Goal: Submit feedback/report problem: Submit feedback/report problem

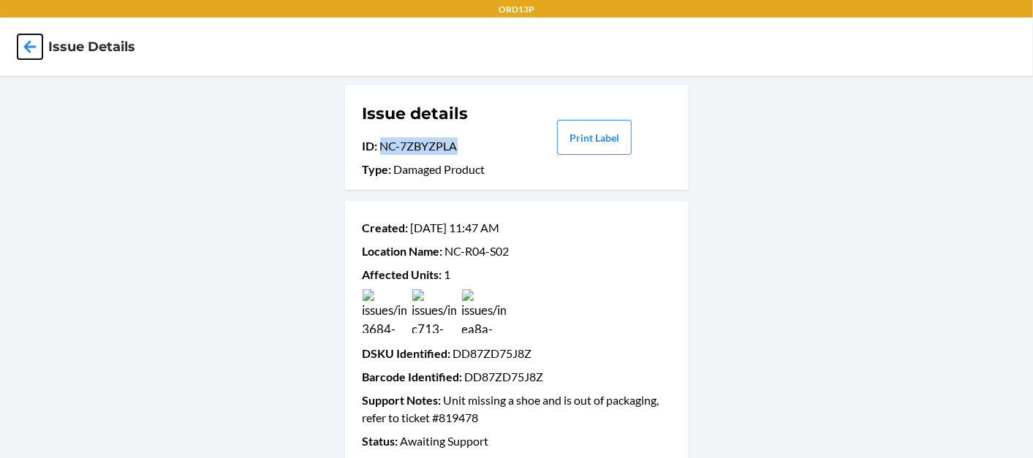
click at [37, 37] on icon at bounding box center [30, 46] width 25 height 25
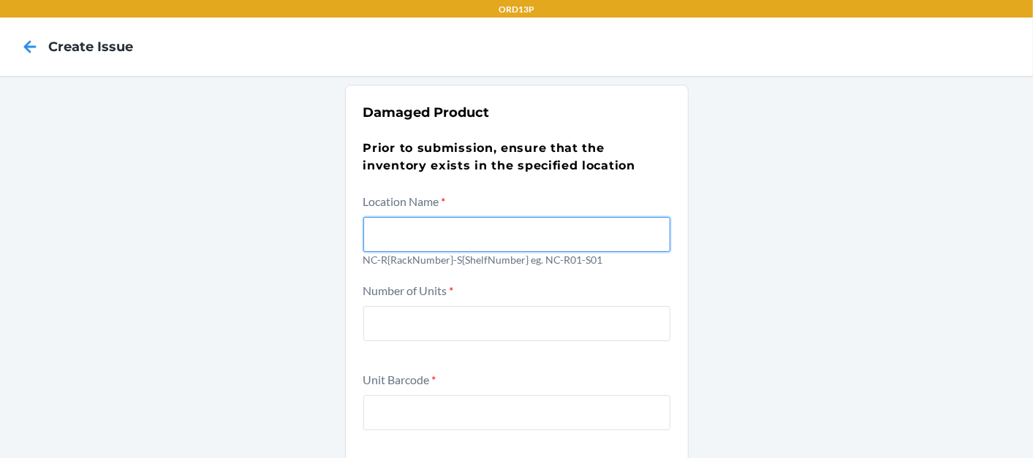
click at [407, 246] on input "text" at bounding box center [516, 234] width 307 height 35
paste input "NC-R06-S05"
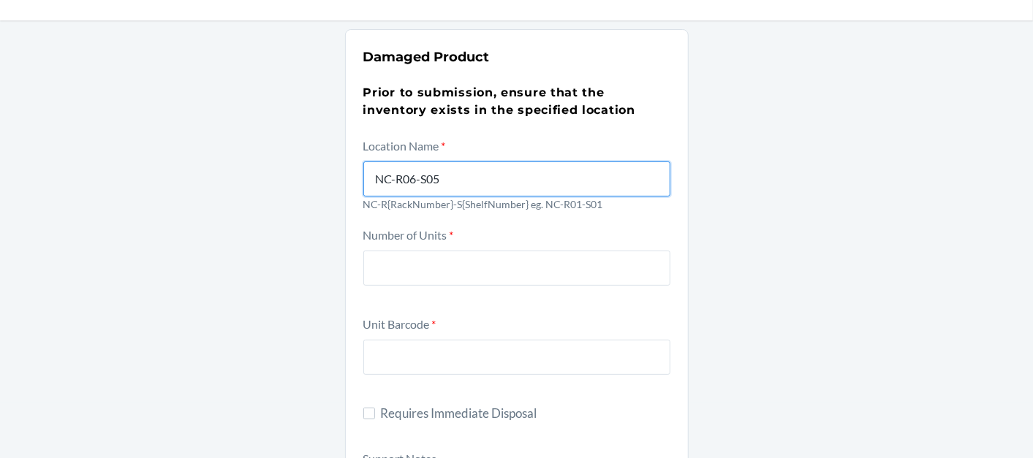
scroll to position [162, 0]
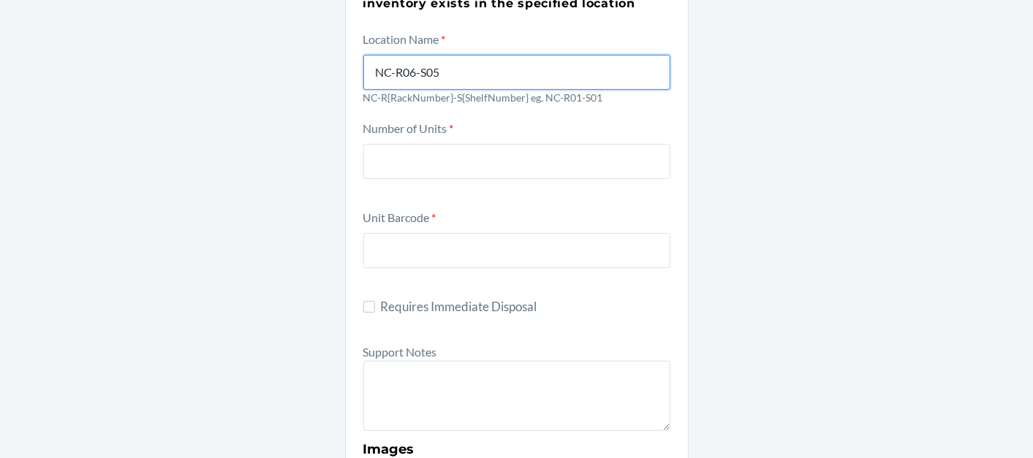
type input "NC-R06-S05"
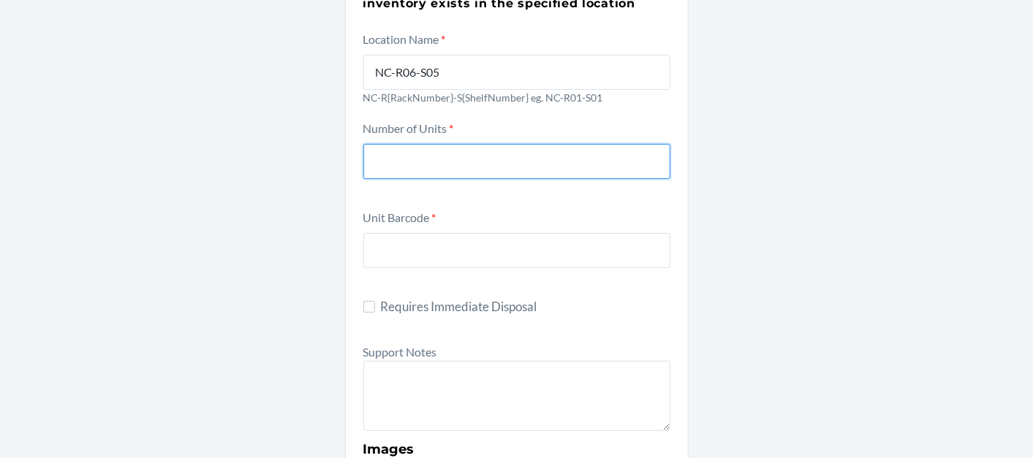
click at [500, 159] on input "number" at bounding box center [516, 161] width 307 height 35
type input "1"
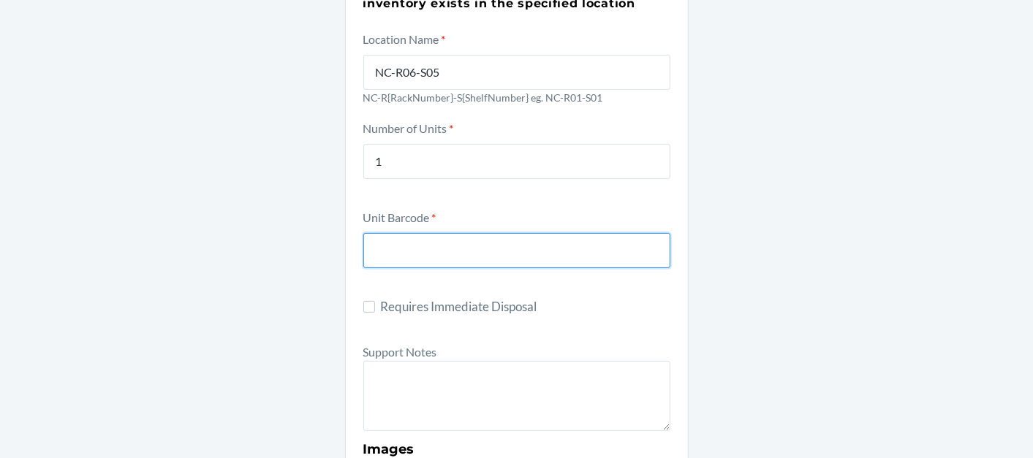
click at [415, 246] on input "text" at bounding box center [516, 250] width 307 height 35
paste input "DDKSPXC95UN"
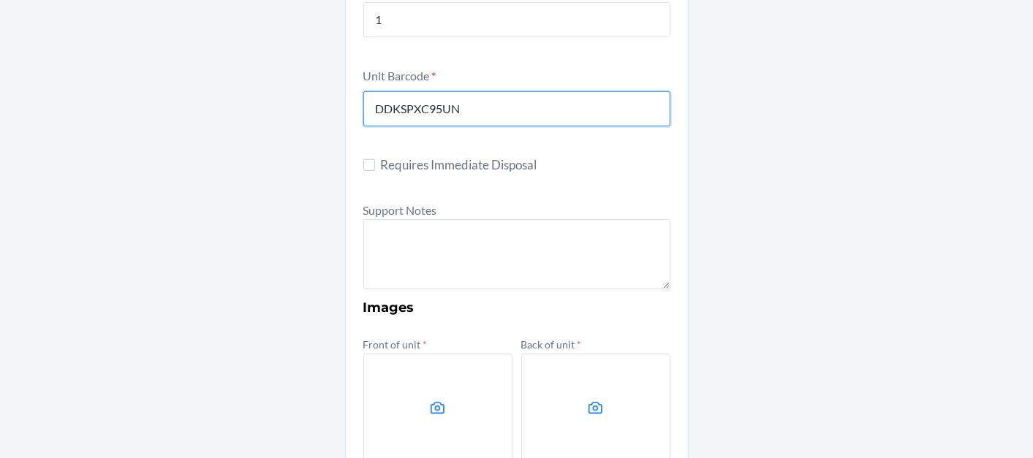
scroll to position [325, 0]
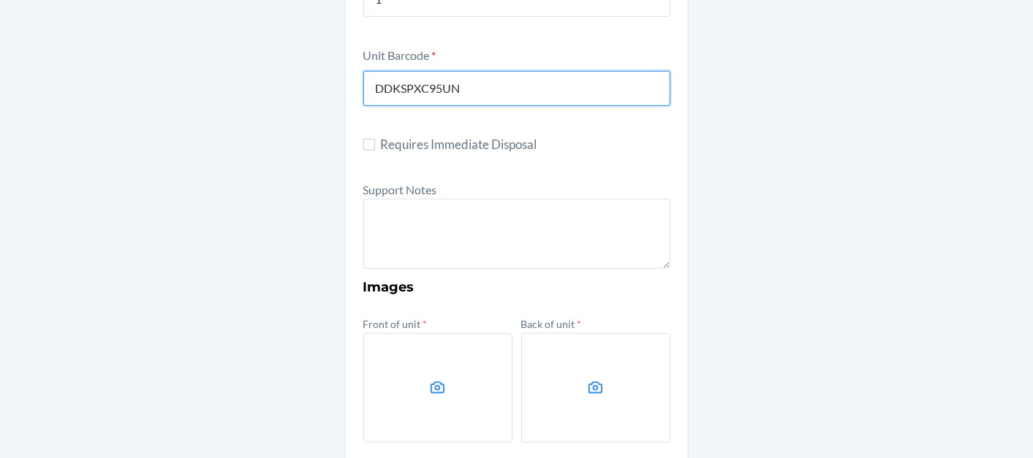
type input "DDKSPXC95UN"
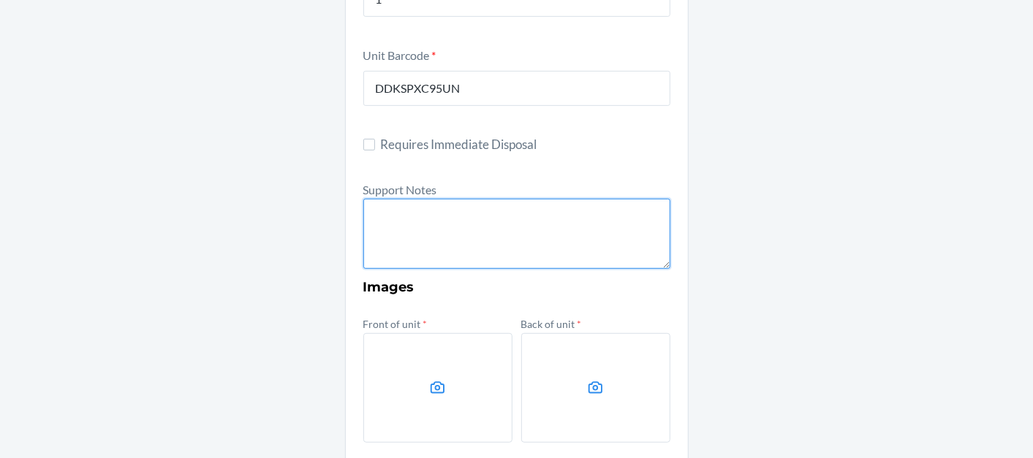
click at [515, 205] on textarea at bounding box center [516, 234] width 307 height 70
drag, startPoint x: 521, startPoint y: 223, endPoint x: 367, endPoint y: 219, distance: 154.3
click at [367, 219] on textarea "Unit packaging is damaged" at bounding box center [516, 234] width 307 height 70
paste textarea ". Description: comfrt minimalist sweatpants olive s 634707266218 DDKSPXC95UN"
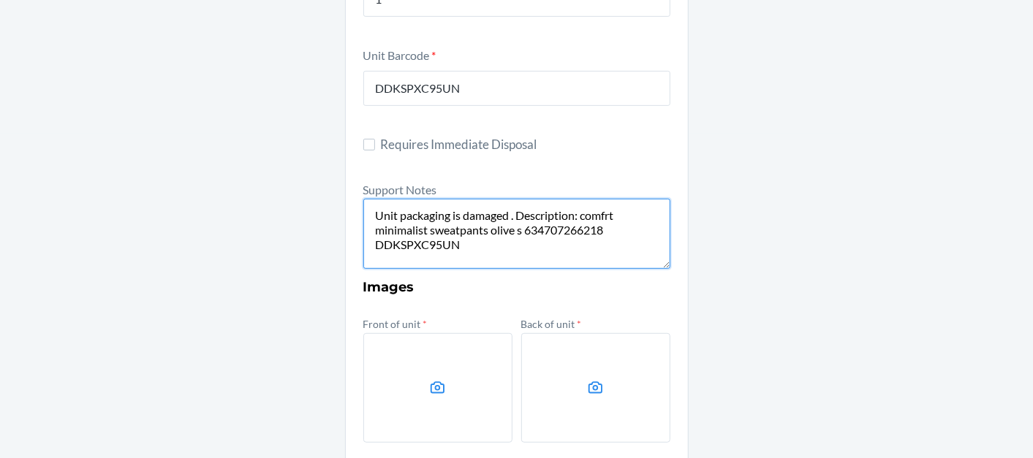
click at [512, 213] on textarea "Unit packaging is damaged . Description: comfrt minimalist sweatpants olive s 6…" at bounding box center [516, 234] width 307 height 70
click at [521, 211] on textarea "Unit packaging is damaged . Description: comfrt minimalist sweatpants olive s 6…" at bounding box center [516, 234] width 307 height 70
click at [451, 249] on textarea "Unit packaging is damaged. Description: comfrt minimalist sweatpants olive s 63…" at bounding box center [516, 234] width 307 height 70
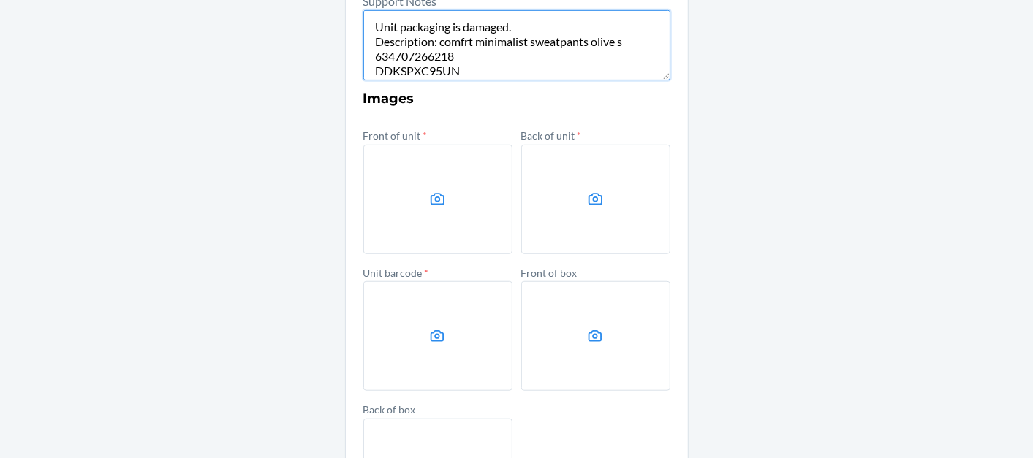
scroll to position [568, 0]
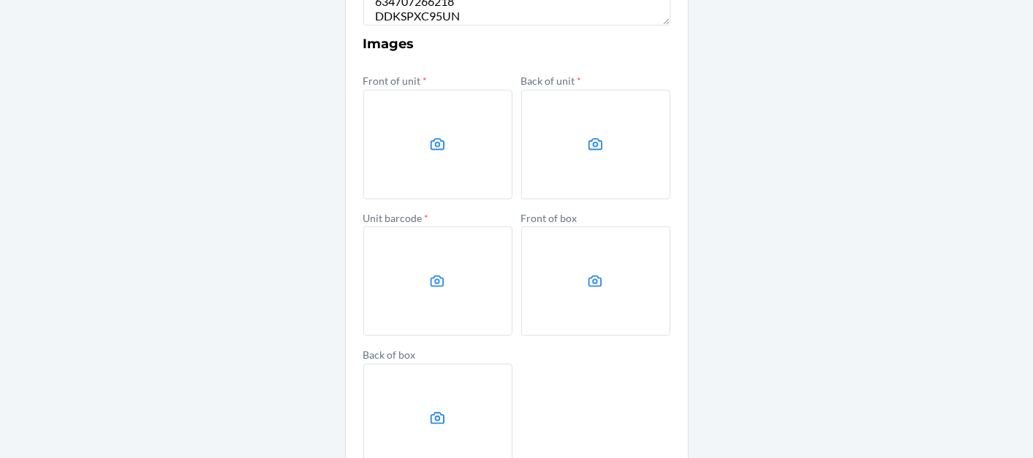
click at [378, 102] on label at bounding box center [437, 145] width 149 height 110
click at [0, 0] on input "file" at bounding box center [0, 0] width 0 height 0
click at [441, 144] on label at bounding box center [437, 145] width 149 height 110
click at [0, 0] on input "file" at bounding box center [0, 0] width 0 height 0
click at [524, 296] on label at bounding box center [595, 282] width 149 height 110
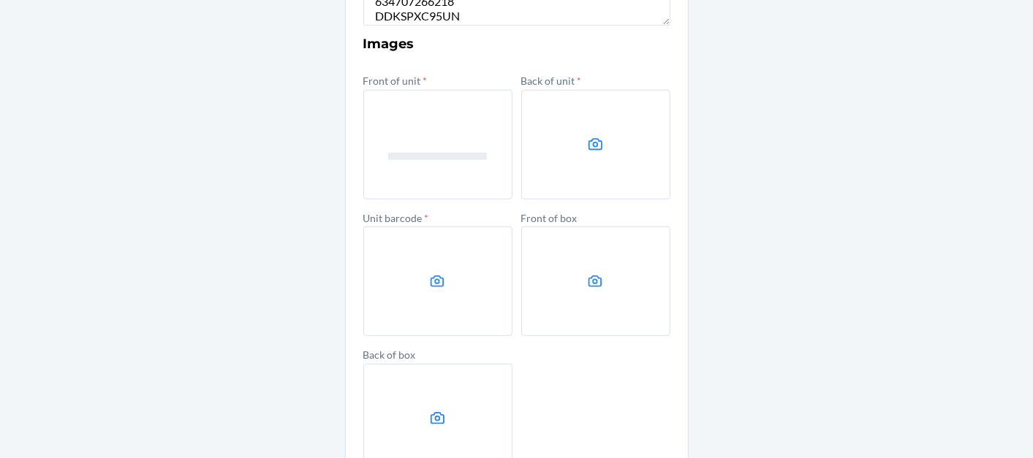
click at [0, 0] on input "file" at bounding box center [0, 0] width 0 height 0
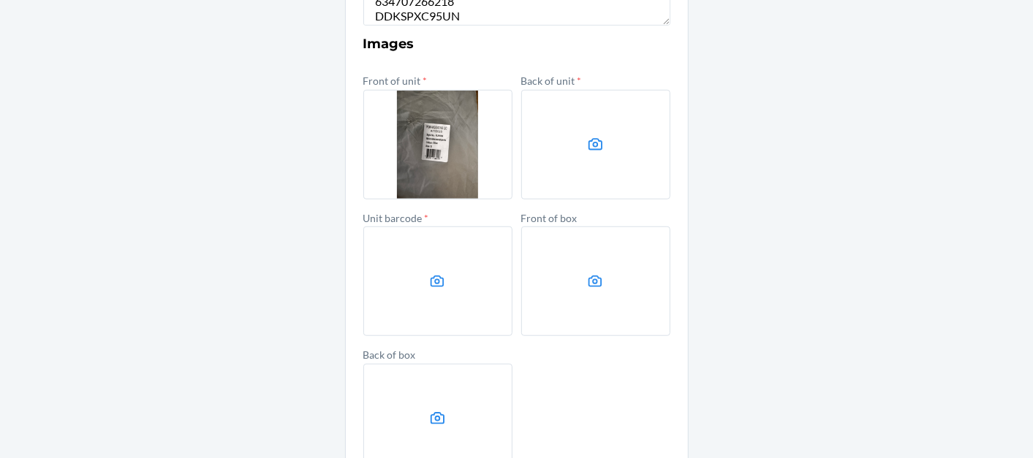
click at [558, 172] on label at bounding box center [595, 145] width 149 height 110
click at [0, 0] on input "file" at bounding box center [0, 0] width 0 height 0
click at [401, 272] on label at bounding box center [437, 282] width 149 height 110
click at [0, 0] on input "file" at bounding box center [0, 0] width 0 height 0
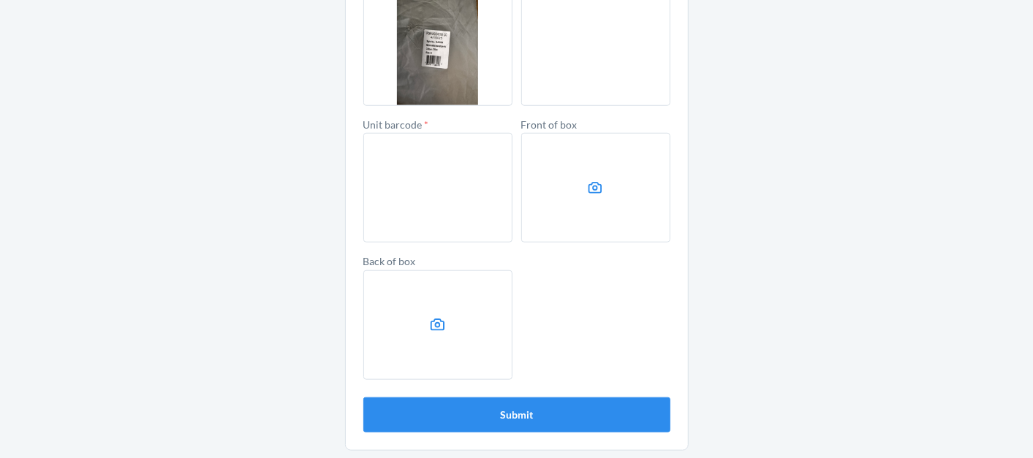
scroll to position [337, 0]
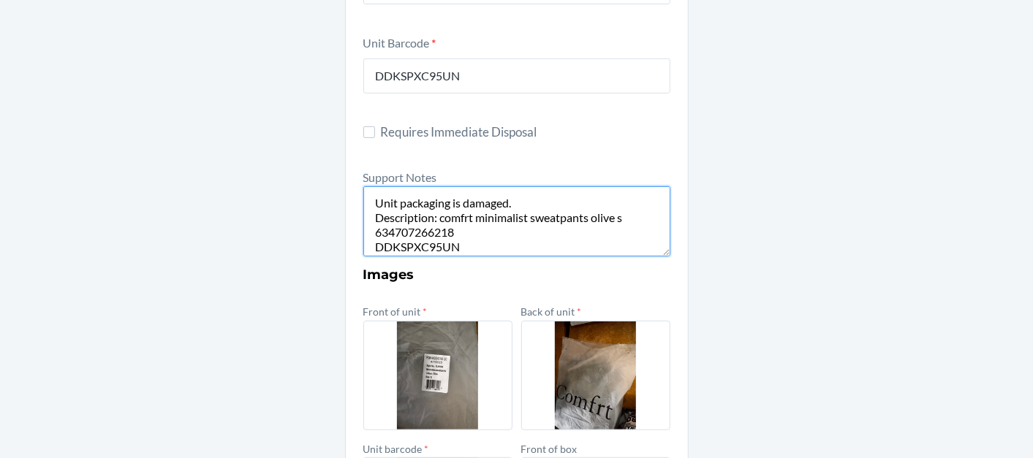
click at [499, 246] on textarea "Unit packaging is damaged. Description: comfrt minimalist sweatpants olive s 63…" at bounding box center [516, 221] width 307 height 70
type textarea "Unit packaging is damaged. Description: comfrt minimalist sweatpants olive s 63…"
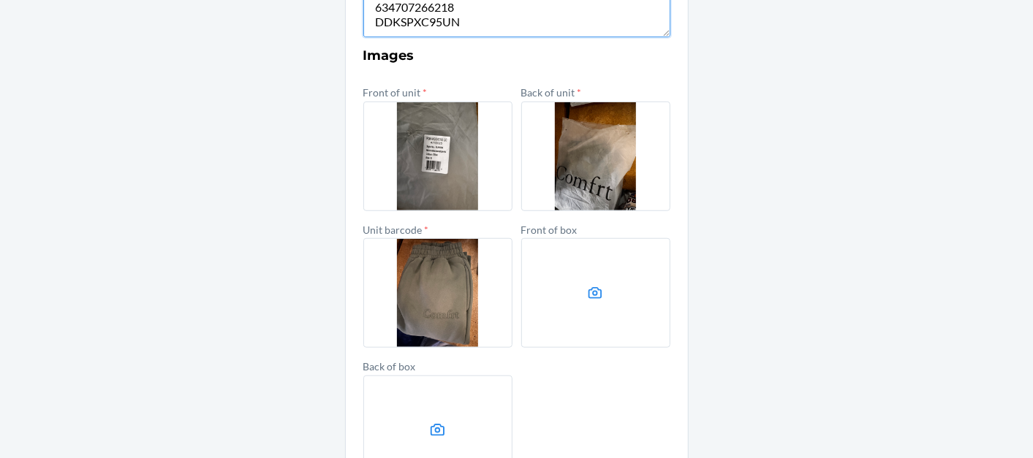
scroll to position [662, 0]
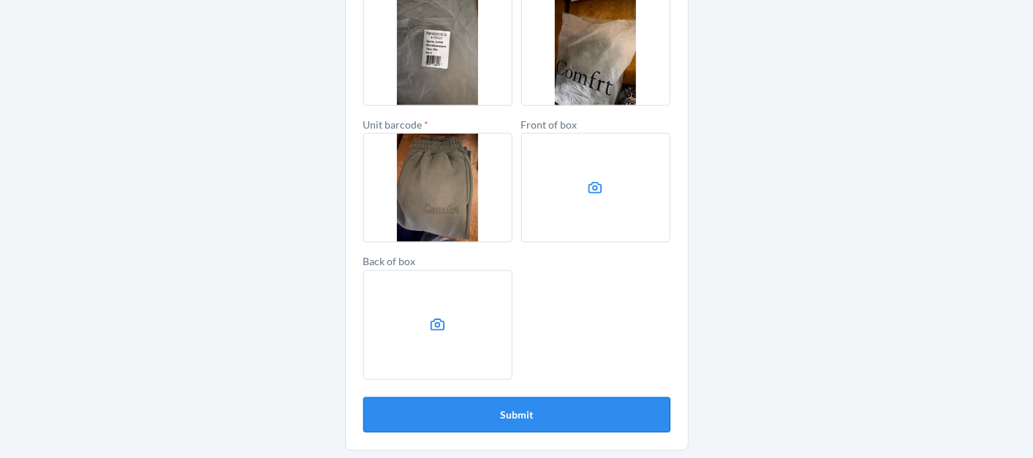
click at [524, 412] on button "Submit" at bounding box center [516, 415] width 307 height 35
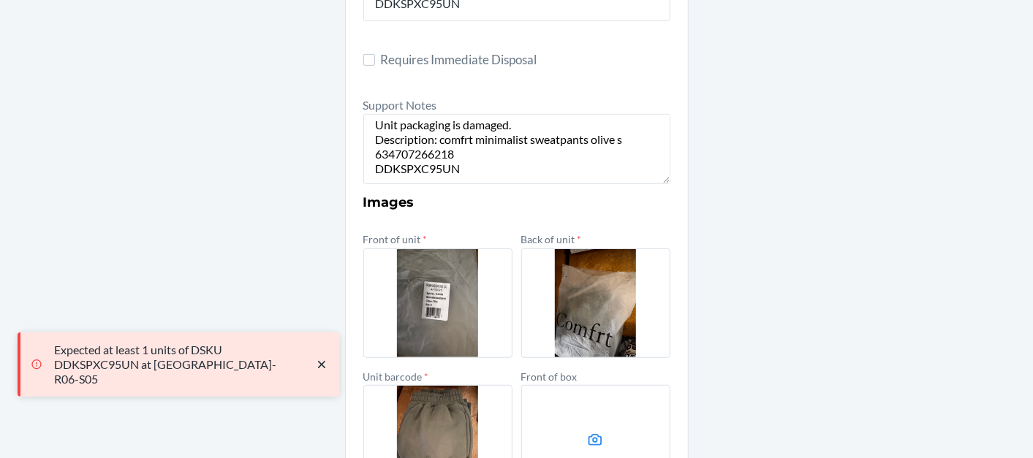
scroll to position [337, 0]
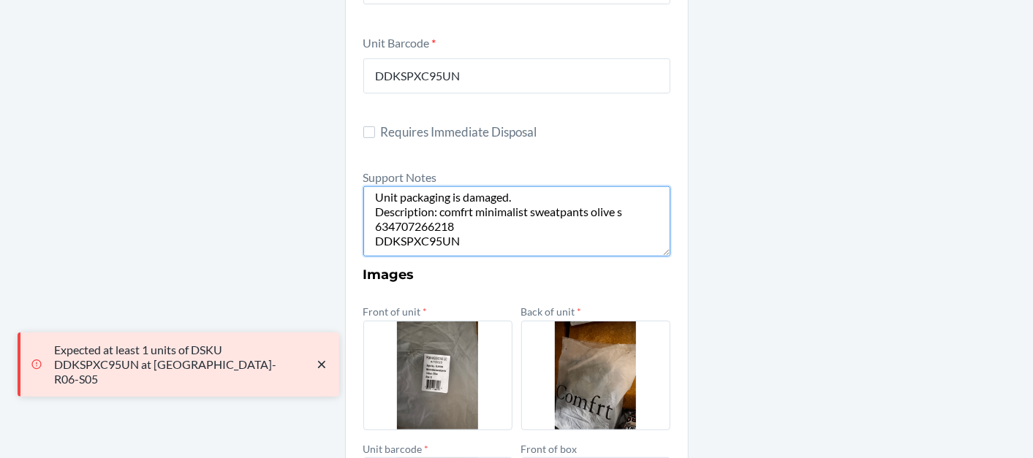
drag, startPoint x: 464, startPoint y: 240, endPoint x: 363, endPoint y: 248, distance: 100.5
click at [363, 248] on textarea "Unit packaging is damaged. Description: comfrt minimalist sweatpants olive s 63…" at bounding box center [516, 221] width 307 height 70
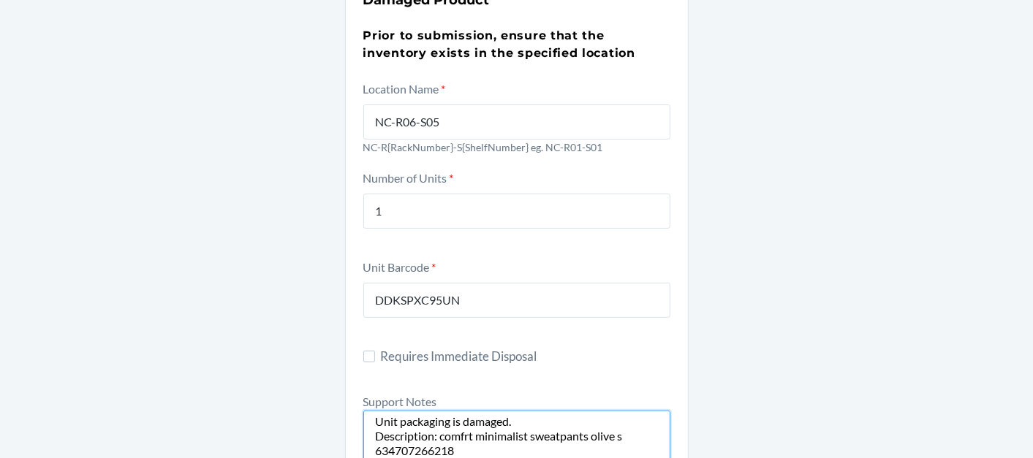
scroll to position [0, 0]
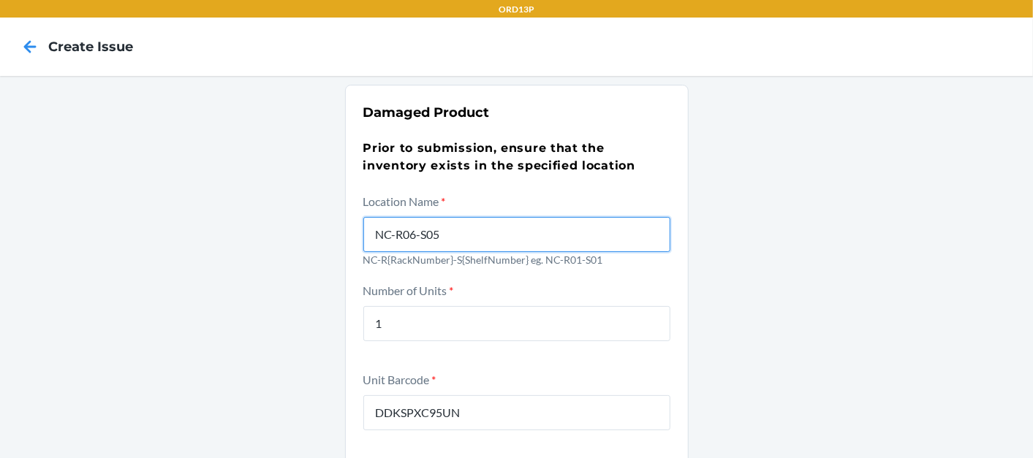
drag, startPoint x: 467, startPoint y: 233, endPoint x: 370, endPoint y: 246, distance: 98.1
click at [366, 249] on input "NC-R06-S05" at bounding box center [516, 234] width 307 height 35
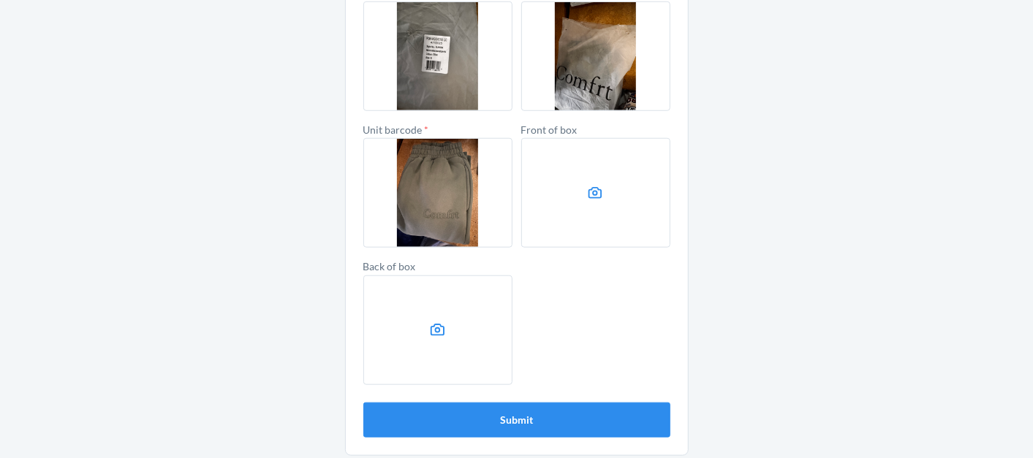
scroll to position [662, 0]
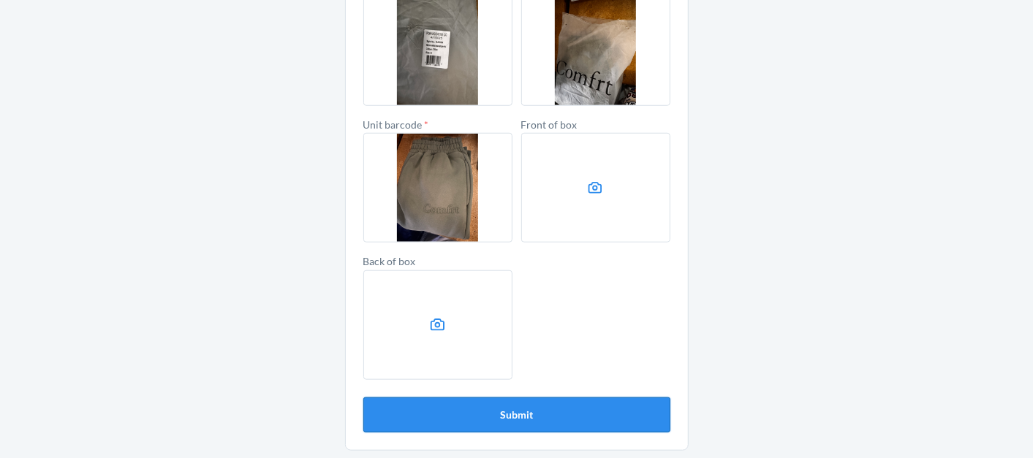
click at [523, 406] on button "Submit" at bounding box center [516, 415] width 307 height 35
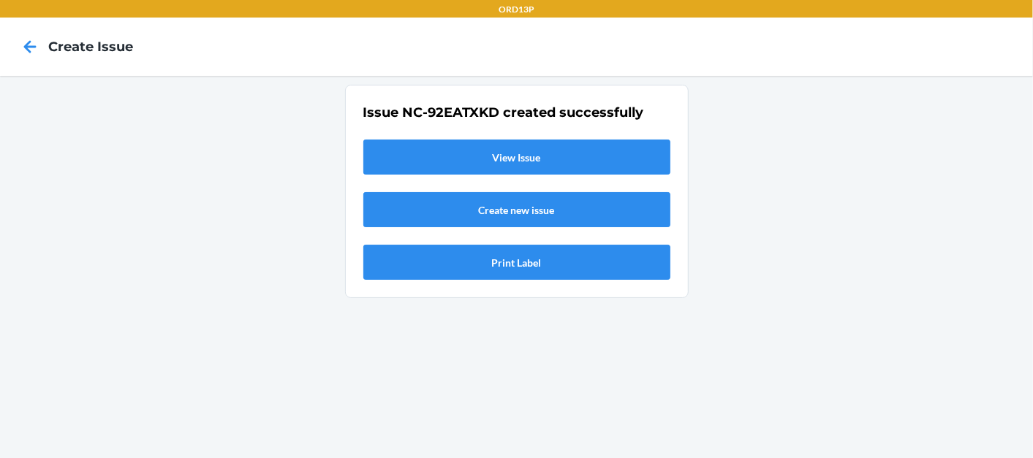
scroll to position [0, 0]
drag, startPoint x: 496, startPoint y: 113, endPoint x: 398, endPoint y: 110, distance: 98.0
click at [398, 110] on h2 "Issue NC-92EATXKD created successfully" at bounding box center [516, 112] width 307 height 19
copy h2 "NC-92EATXKD"
click at [695, 121] on div "Issue NC-92EATXKD created successfully View Issue Create new issue Print Label" at bounding box center [516, 267] width 1033 height 382
